Goal: Transaction & Acquisition: Book appointment/travel/reservation

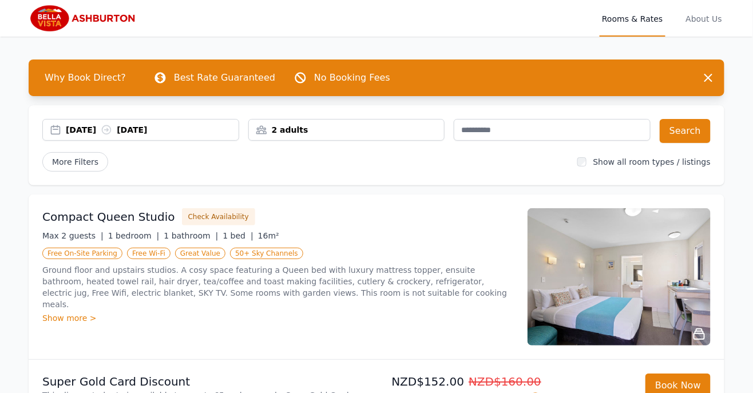
click at [92, 130] on div "[DATE] [DATE]" at bounding box center [152, 129] width 173 height 11
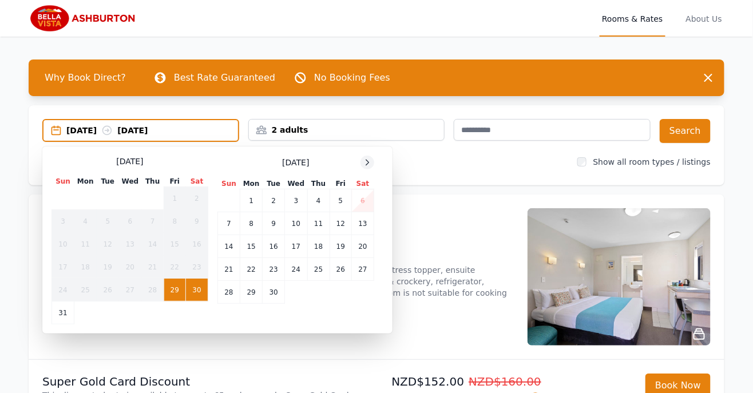
click at [374, 161] on div at bounding box center [368, 163] width 14 height 14
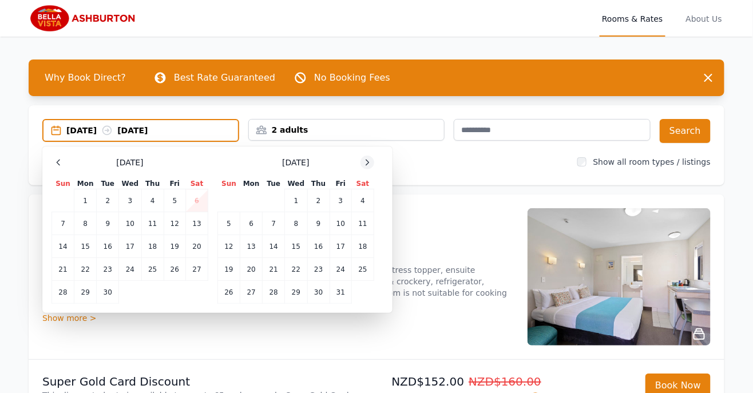
click at [374, 161] on div at bounding box center [368, 163] width 14 height 14
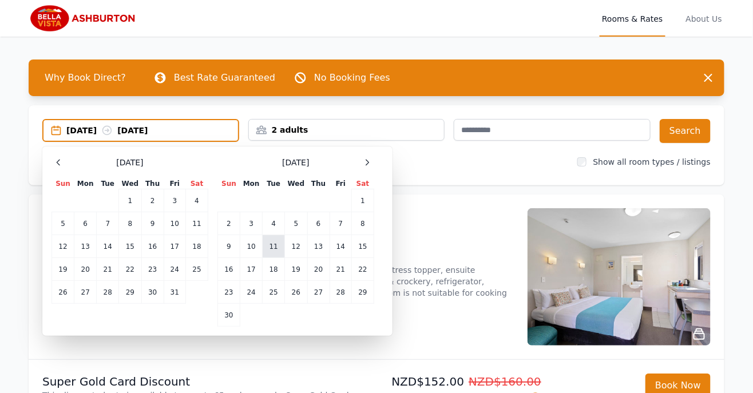
click at [274, 247] on td "11" at bounding box center [274, 246] width 22 height 23
click at [161, 131] on div "11 Nov 2025 --" at bounding box center [152, 130] width 172 height 11
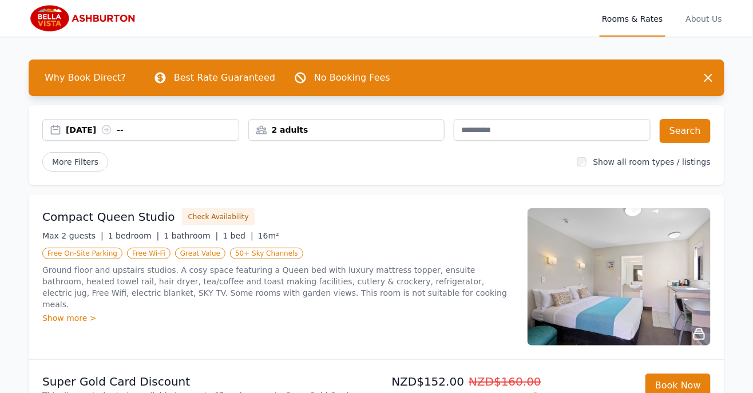
click at [156, 126] on div "11 Nov 2025 --" at bounding box center [152, 129] width 173 height 11
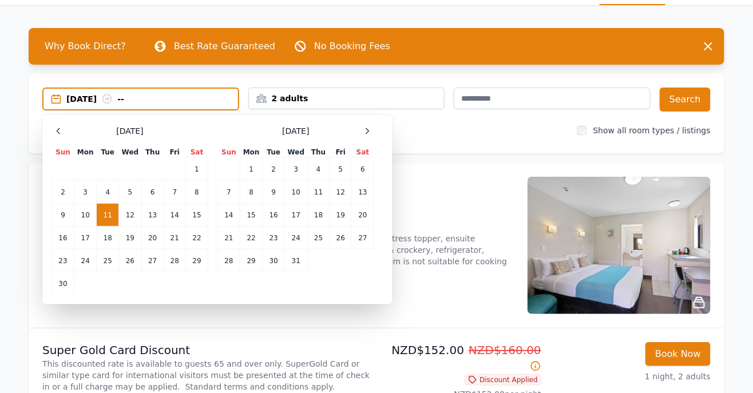
scroll to position [32, 0]
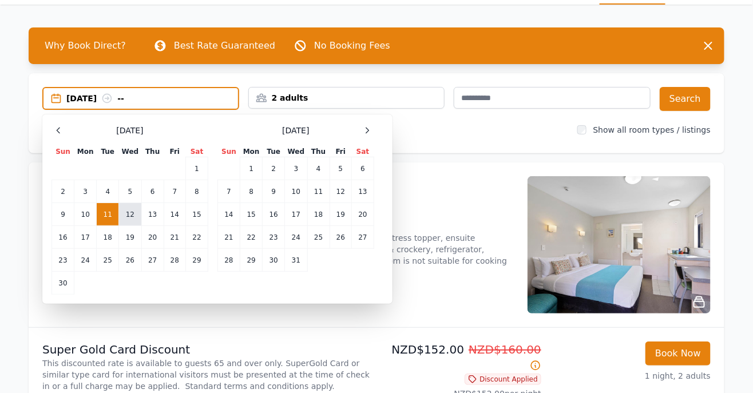
click at [136, 212] on td "12" at bounding box center [130, 214] width 22 height 23
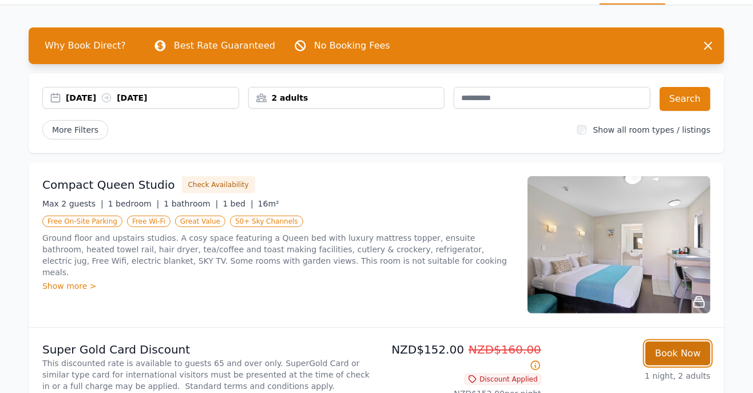
click at [680, 353] on button "Book Now" at bounding box center [678, 354] width 65 height 24
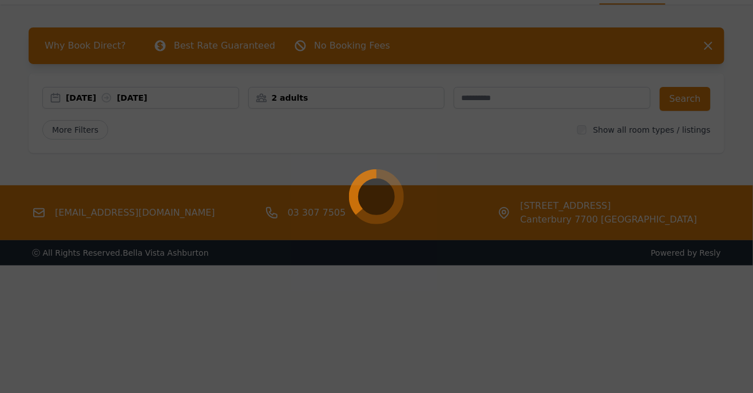
select select "**"
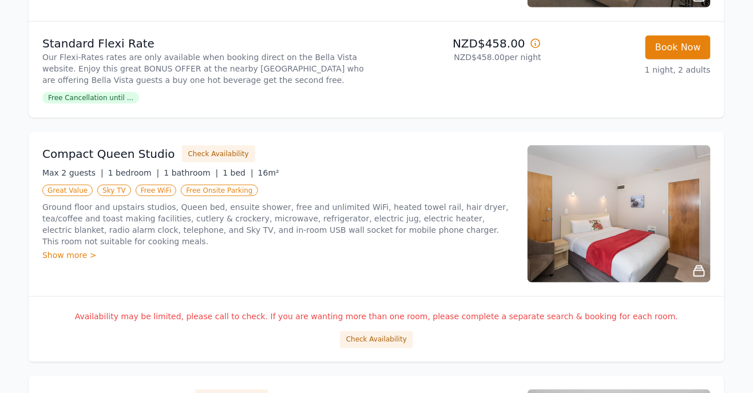
scroll to position [337, 0]
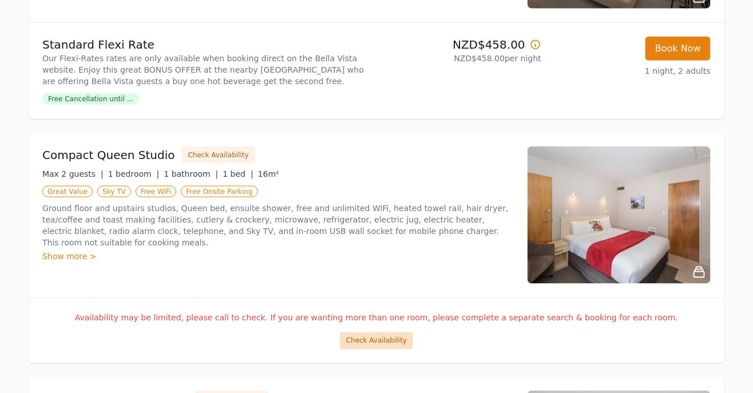
click at [380, 339] on button "Check Availability" at bounding box center [376, 340] width 73 height 17
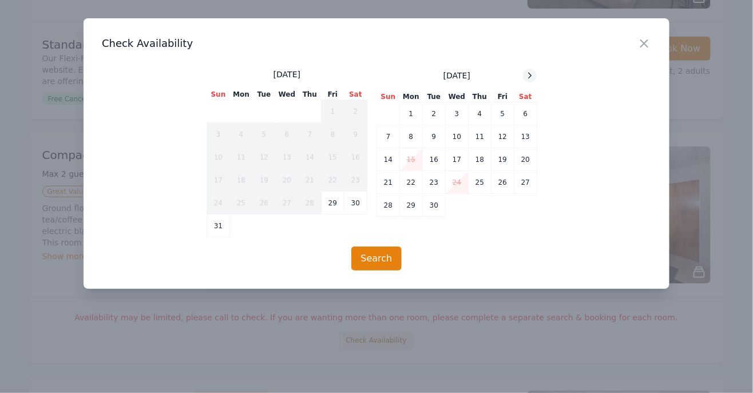
click at [534, 74] on icon at bounding box center [529, 75] width 9 height 9
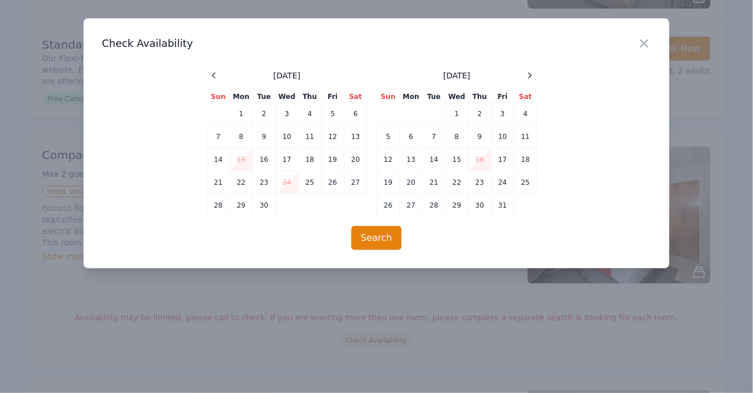
click at [536, 78] on span at bounding box center [530, 76] width 14 height 14
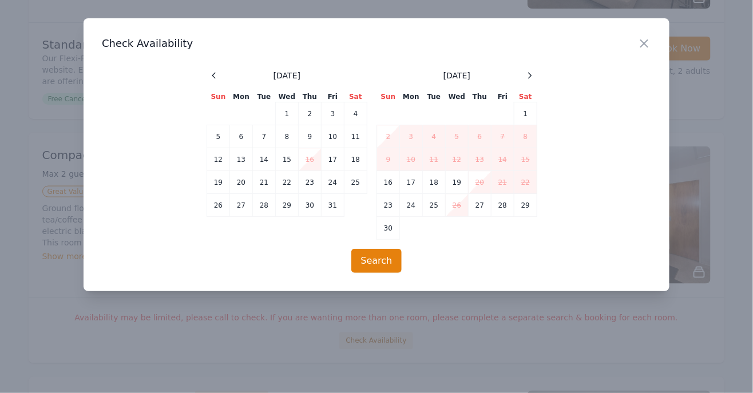
click at [707, 85] on div at bounding box center [376, 196] width 753 height 393
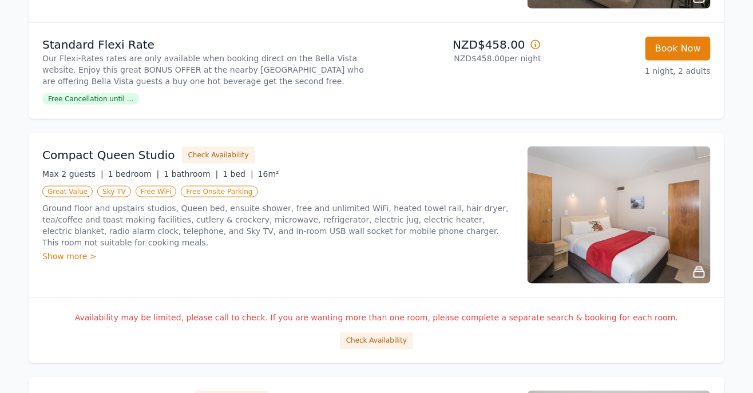
scroll to position [0, 0]
